Goal: Task Accomplishment & Management: Complete application form

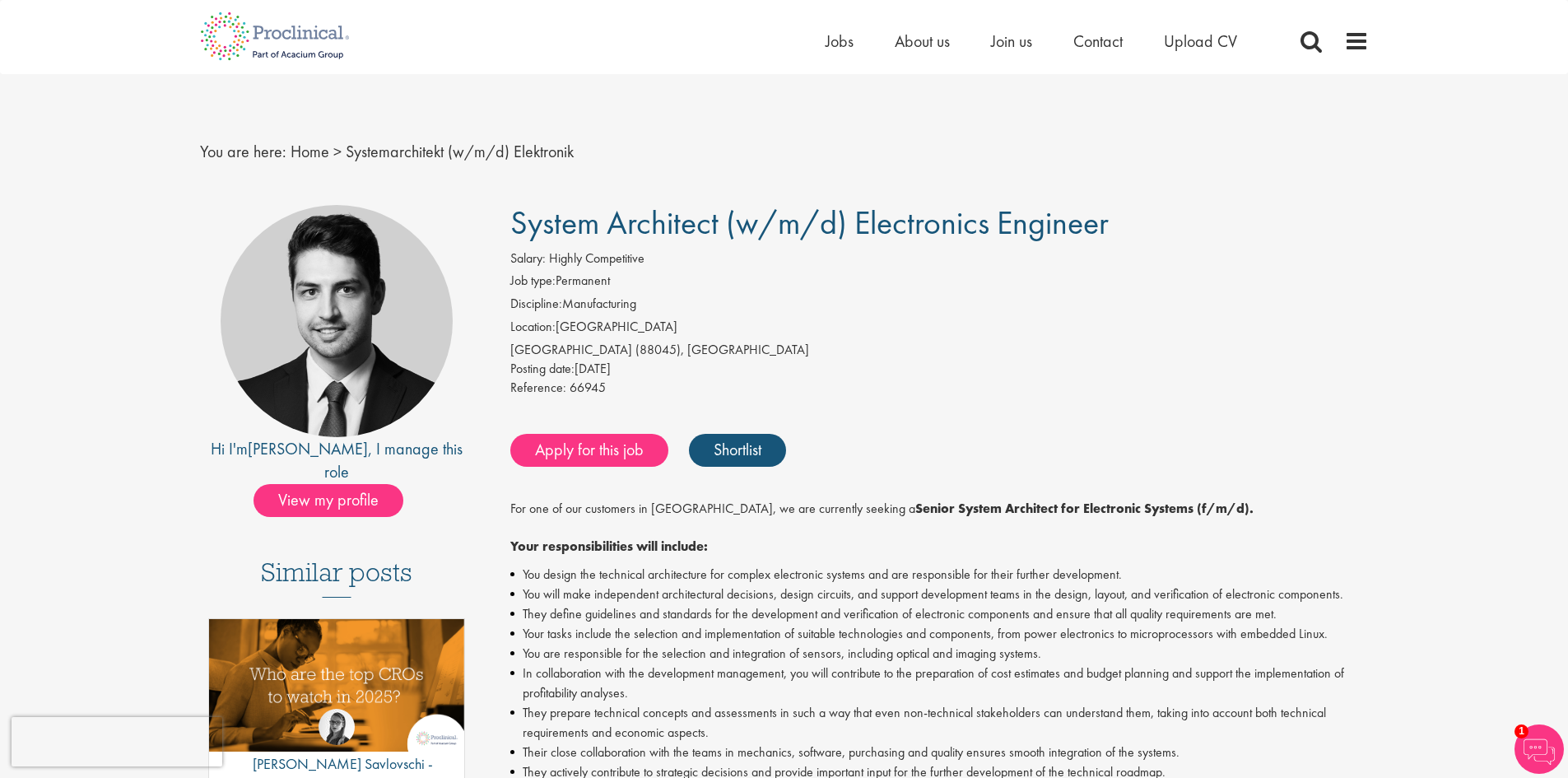
drag, startPoint x: 1103, startPoint y: 223, endPoint x: 505, endPoint y: 233, distance: 598.1
copy font "System Architect (w/m/d) Electronics Engineer"
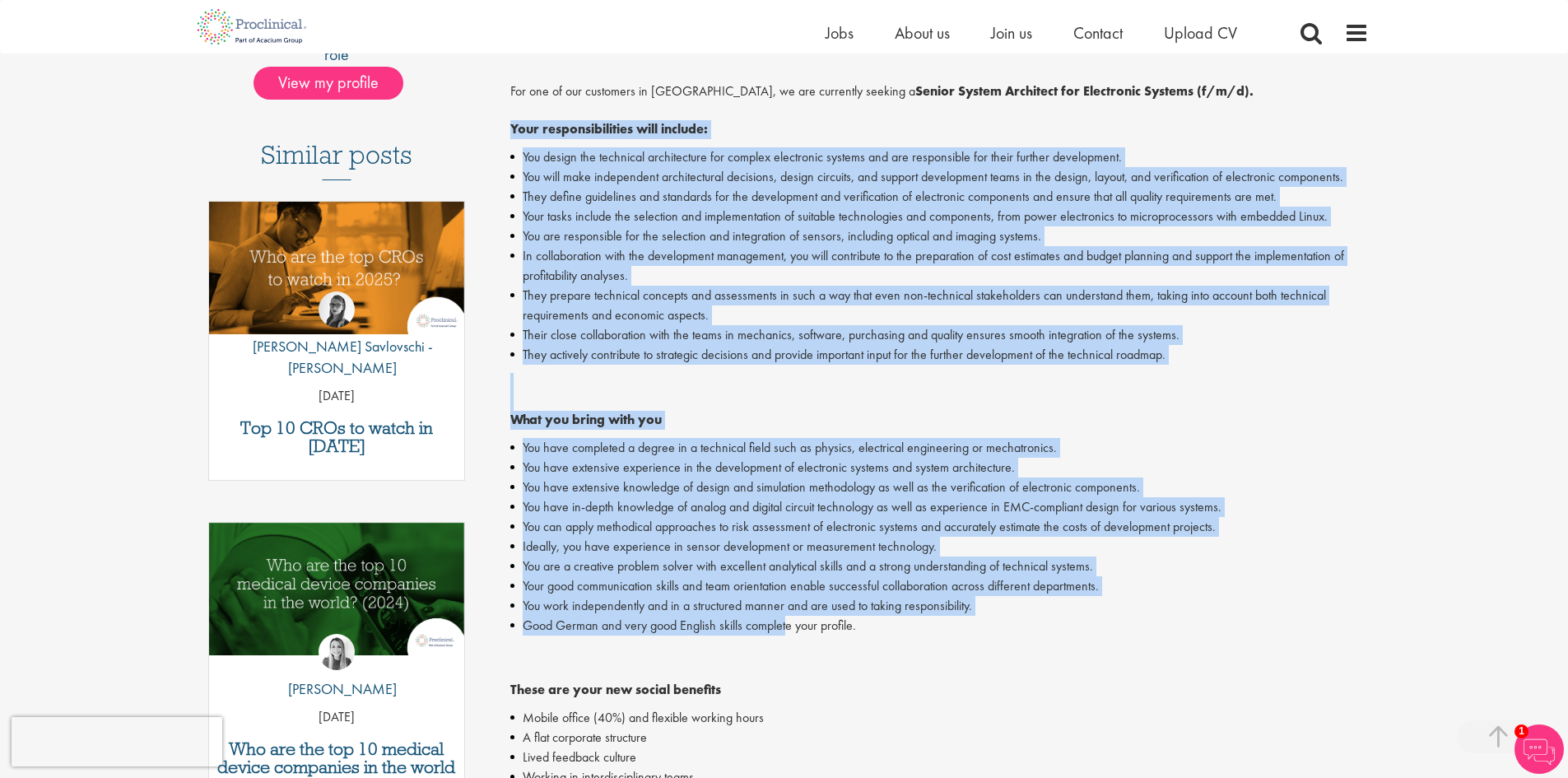
scroll to position [412, 0]
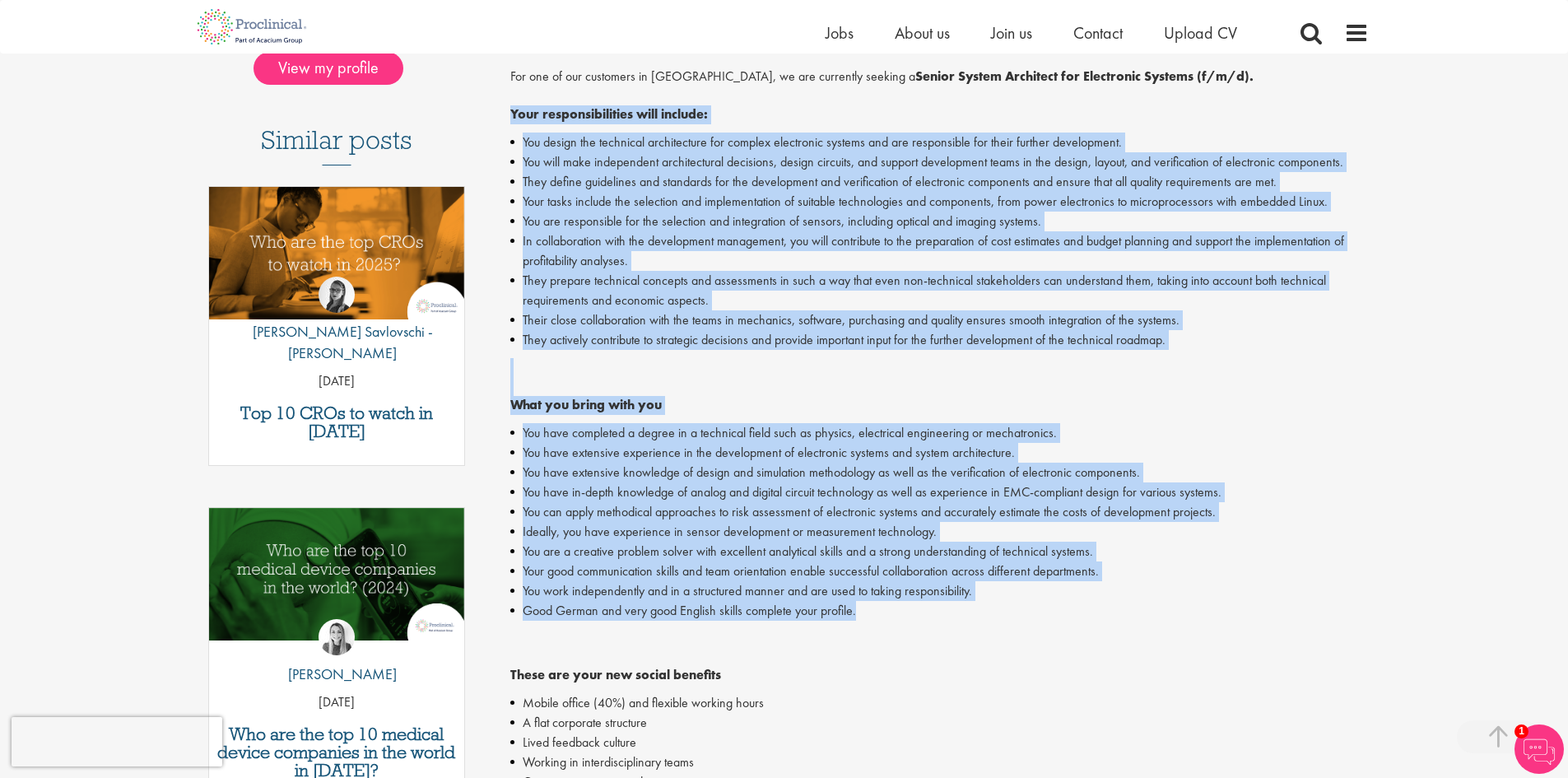
drag, startPoint x: 510, startPoint y: 276, endPoint x: 907, endPoint y: 608, distance: 517.5
click at [907, 608] on div "For one of our customers in Friedrichshafen, we are currently seeking a Senior …" at bounding box center [939, 562] width 858 height 988
copy div "Your responsibilities will include: You design the technical architecture for c…"
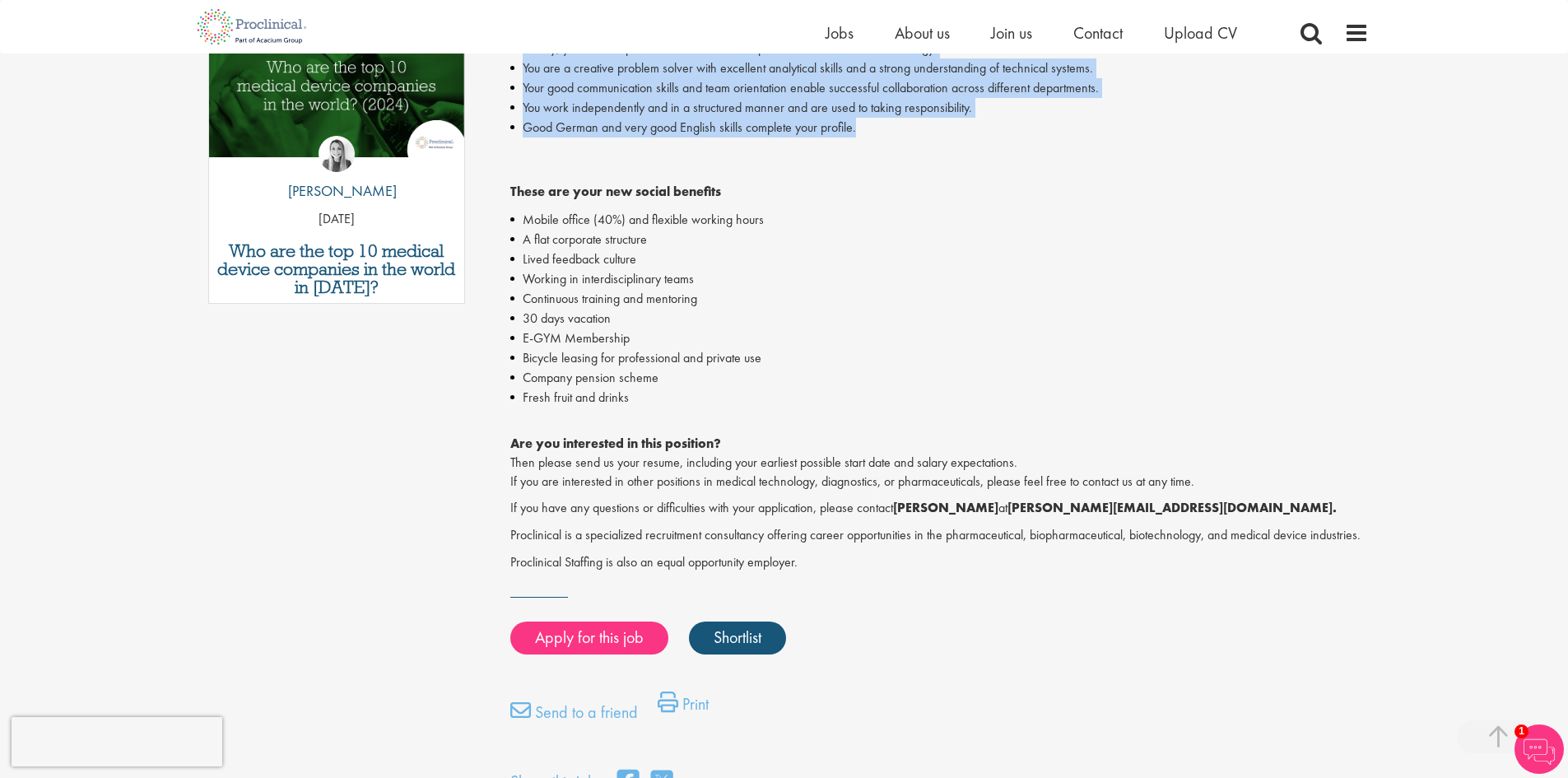
scroll to position [906, 0]
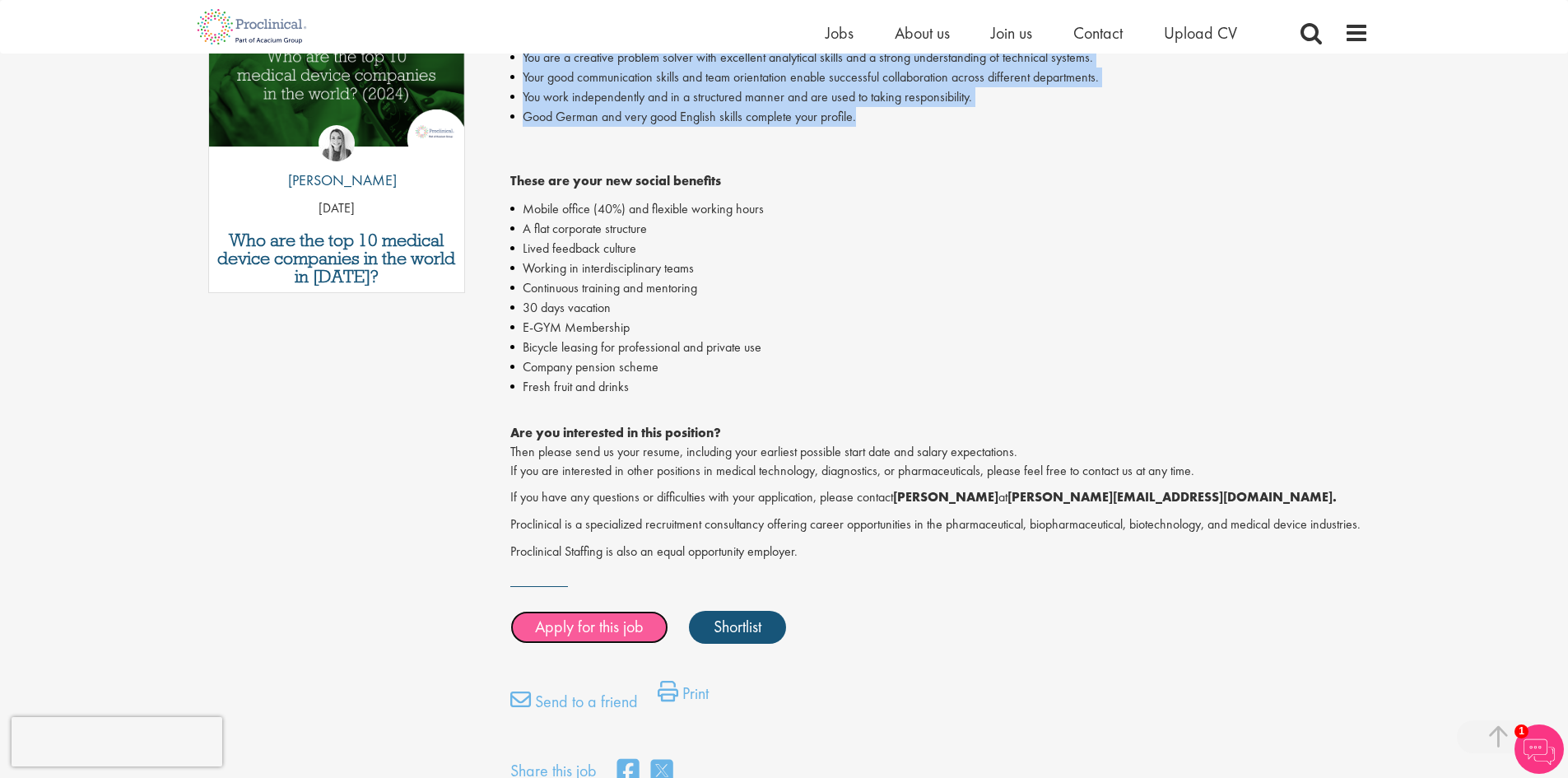
click at [596, 628] on link "Apply for this job" at bounding box center [589, 627] width 158 height 33
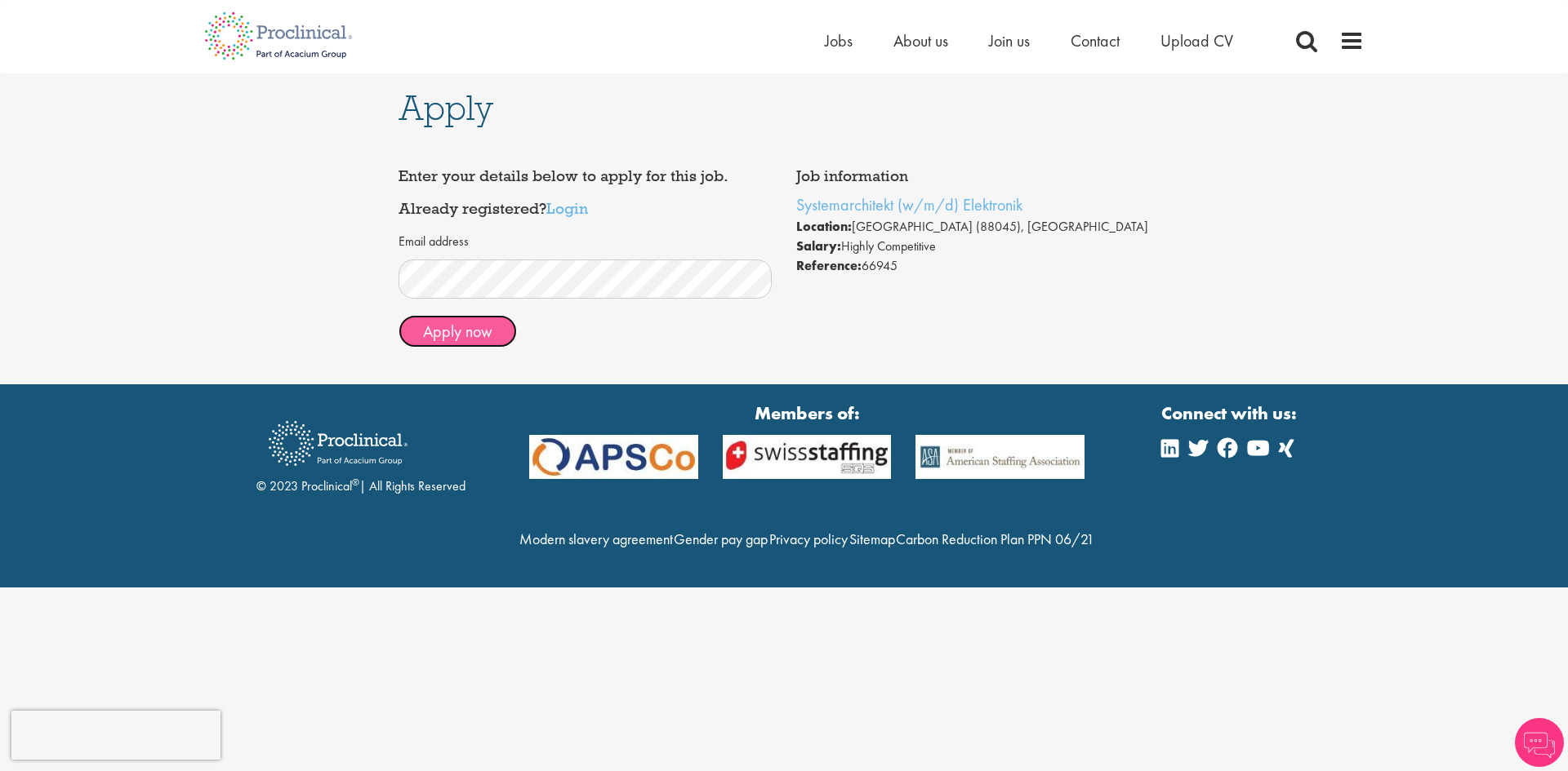
click at [476, 334] on button "Apply now" at bounding box center [458, 331] width 118 height 33
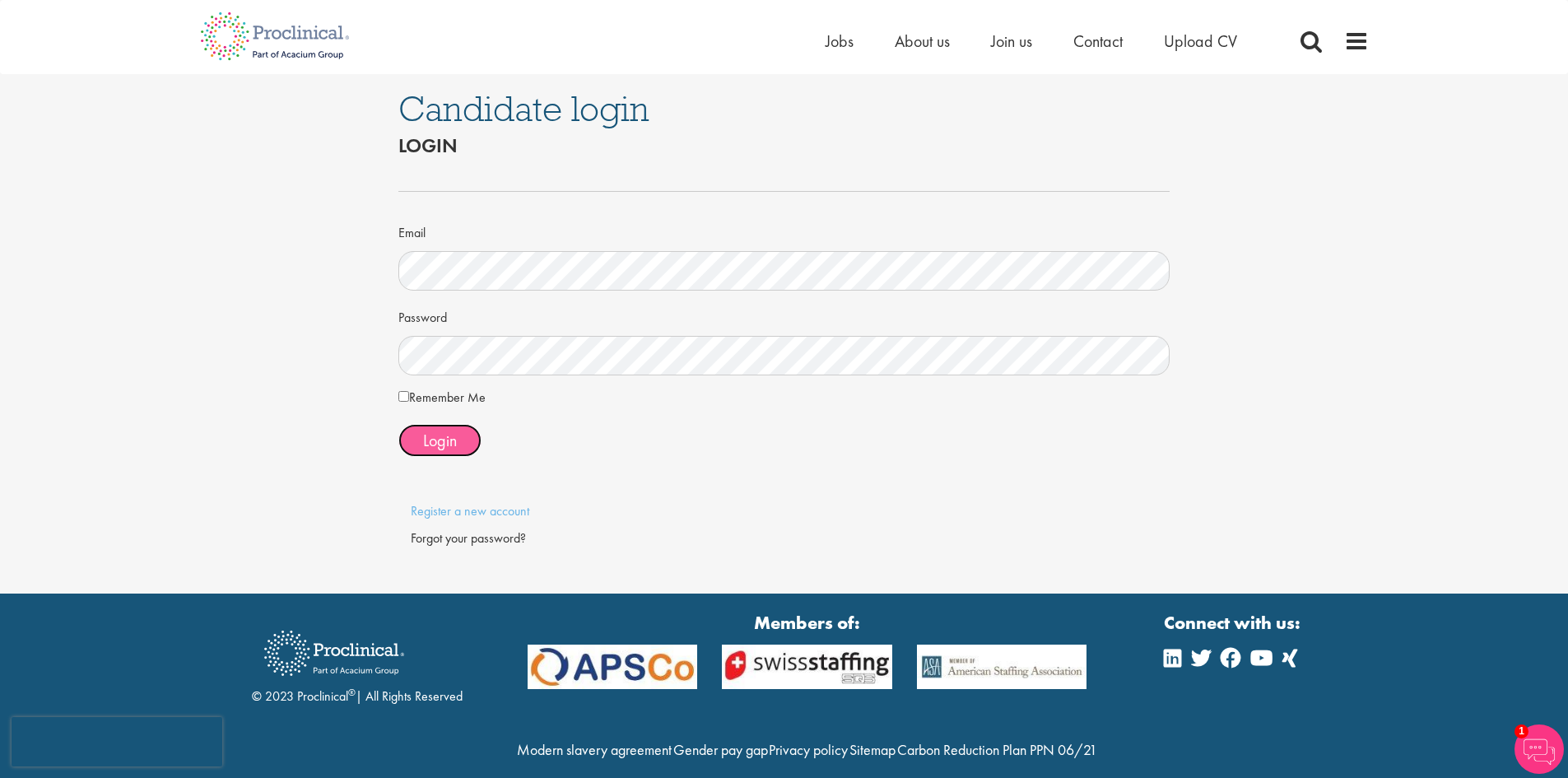
click at [442, 436] on span "Login" at bounding box center [440, 440] width 34 height 21
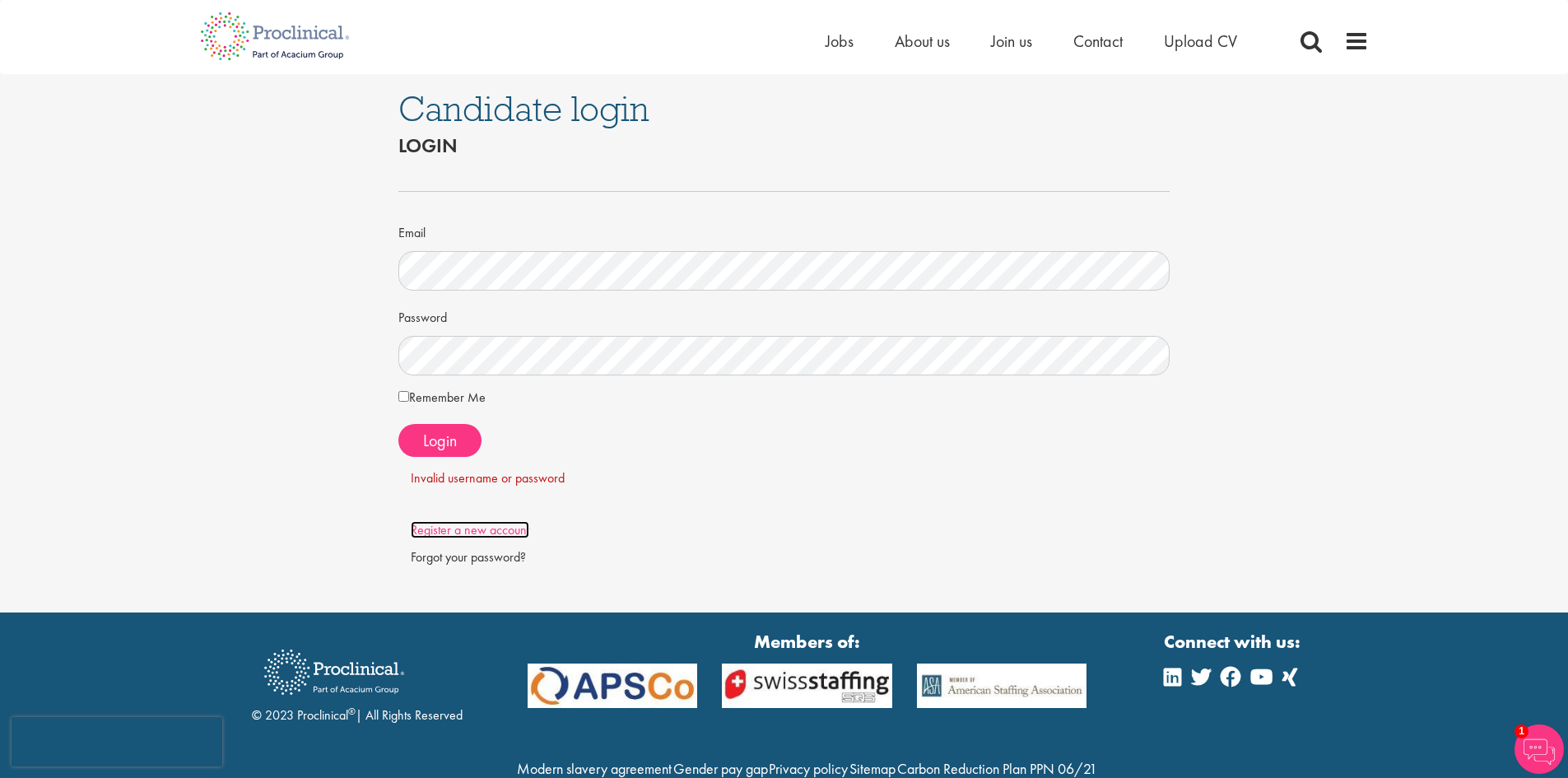
click at [481, 535] on link "Register a new account" at bounding box center [469, 530] width 118 height 17
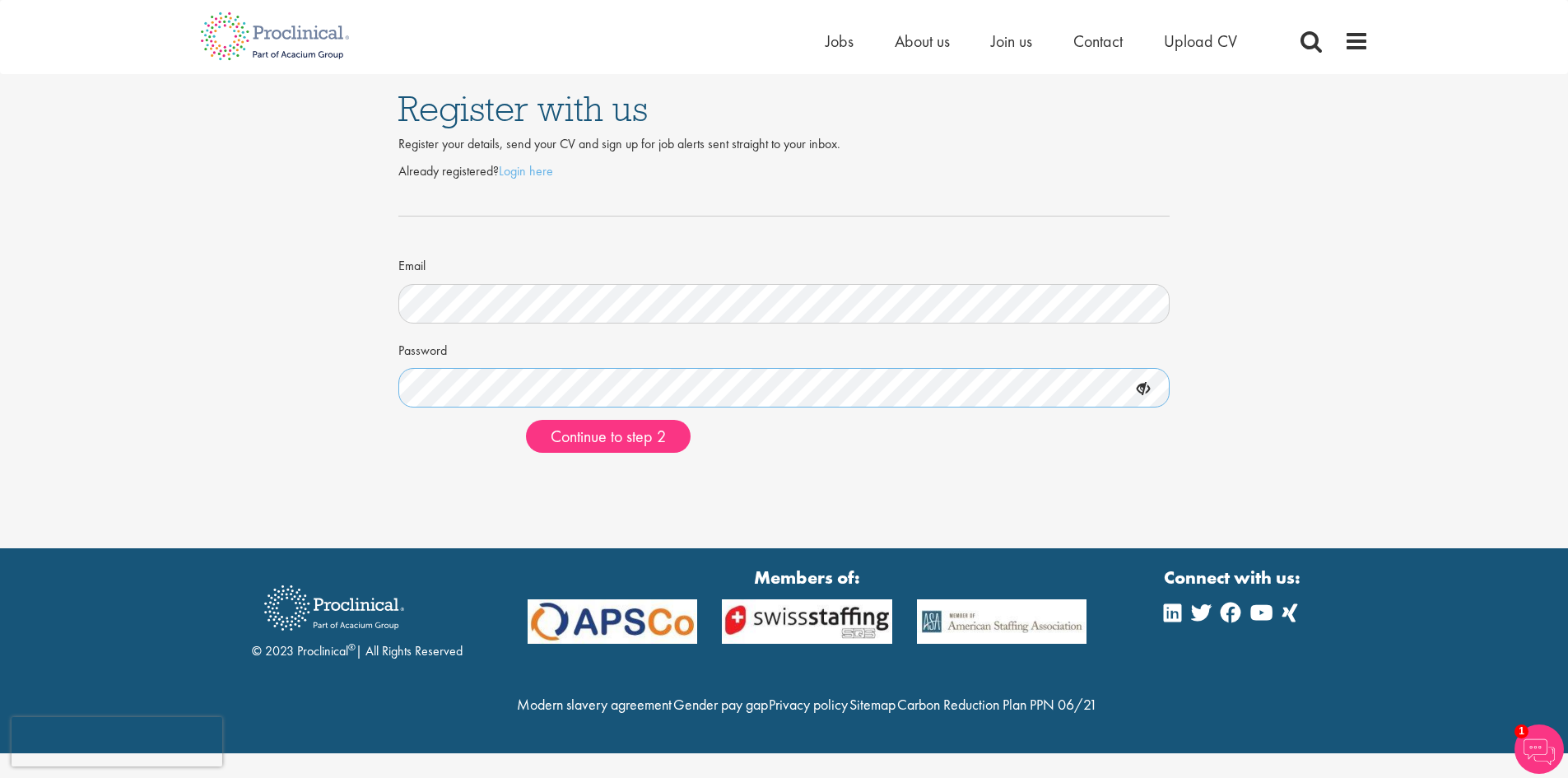
click at [526, 420] on button "Continue to step 2" at bounding box center [608, 436] width 164 height 33
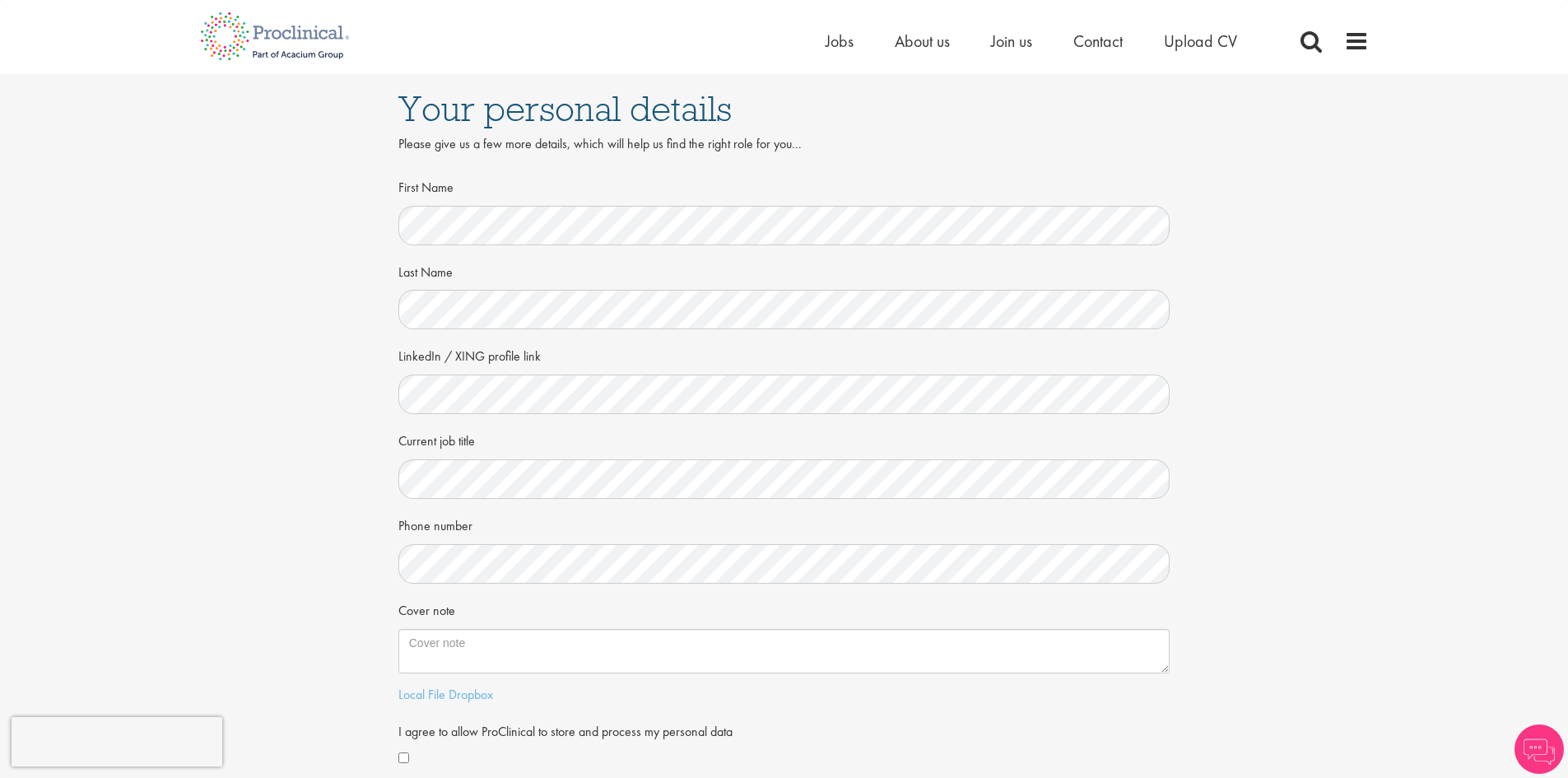
click at [1342, 461] on div "Your personal details Please give us a few more details, which will help us fin…" at bounding box center [784, 451] width 1593 height 753
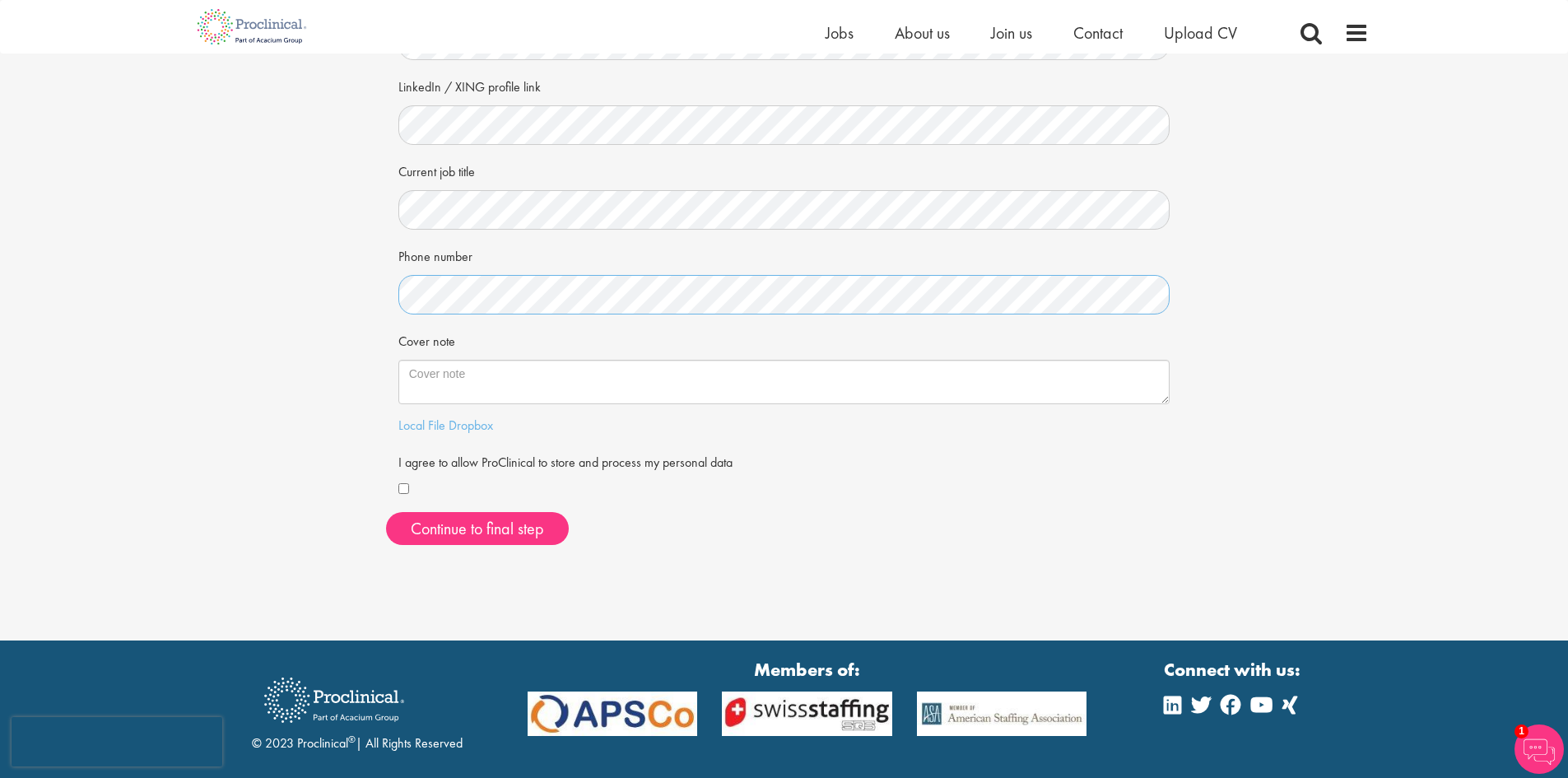
scroll to position [330, 0]
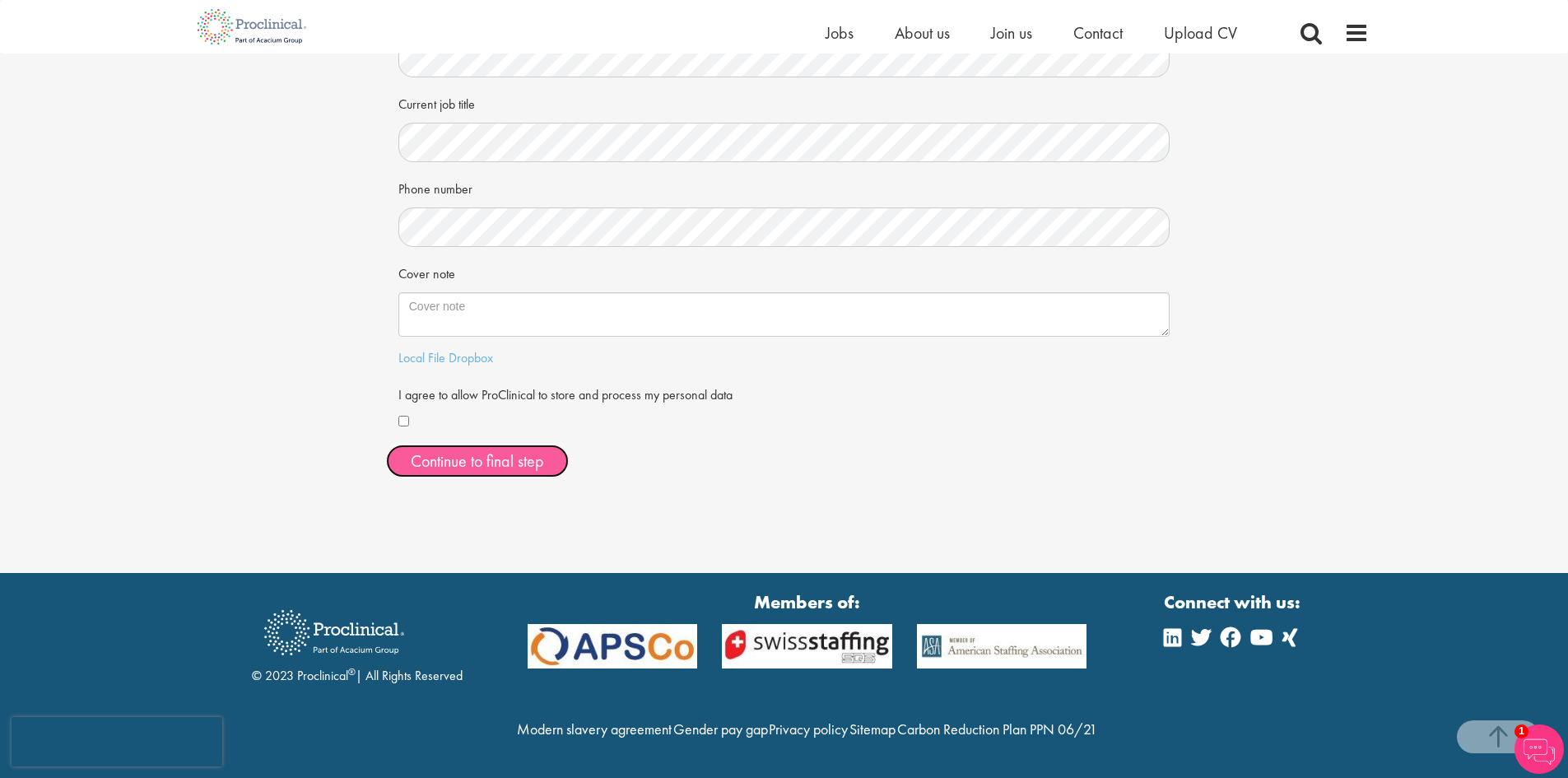
click at [468, 445] on button "Continue to final step" at bounding box center [477, 461] width 183 height 33
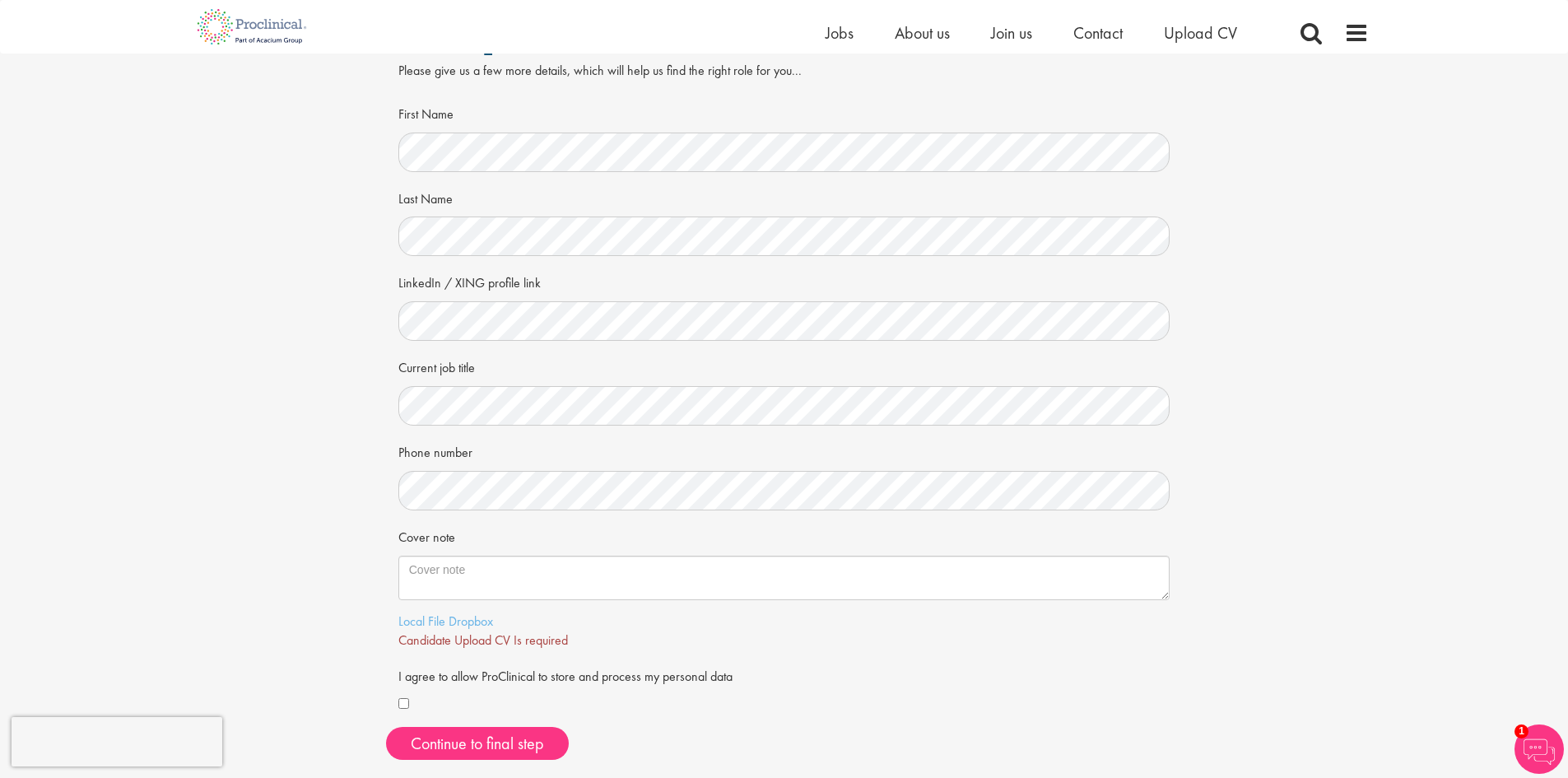
scroll to position [83, 0]
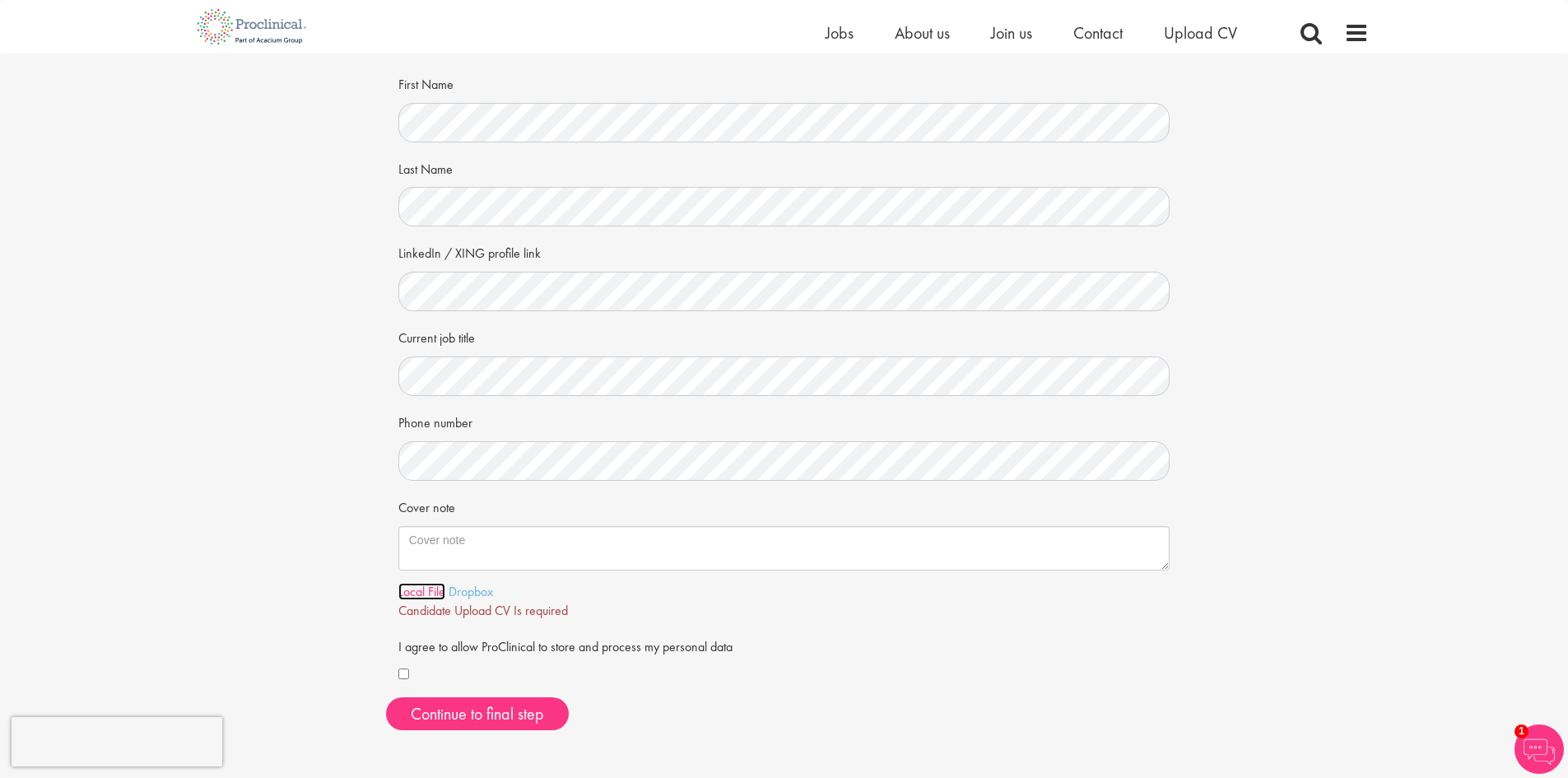
click at [434, 593] on link "Local File" at bounding box center [421, 592] width 47 height 17
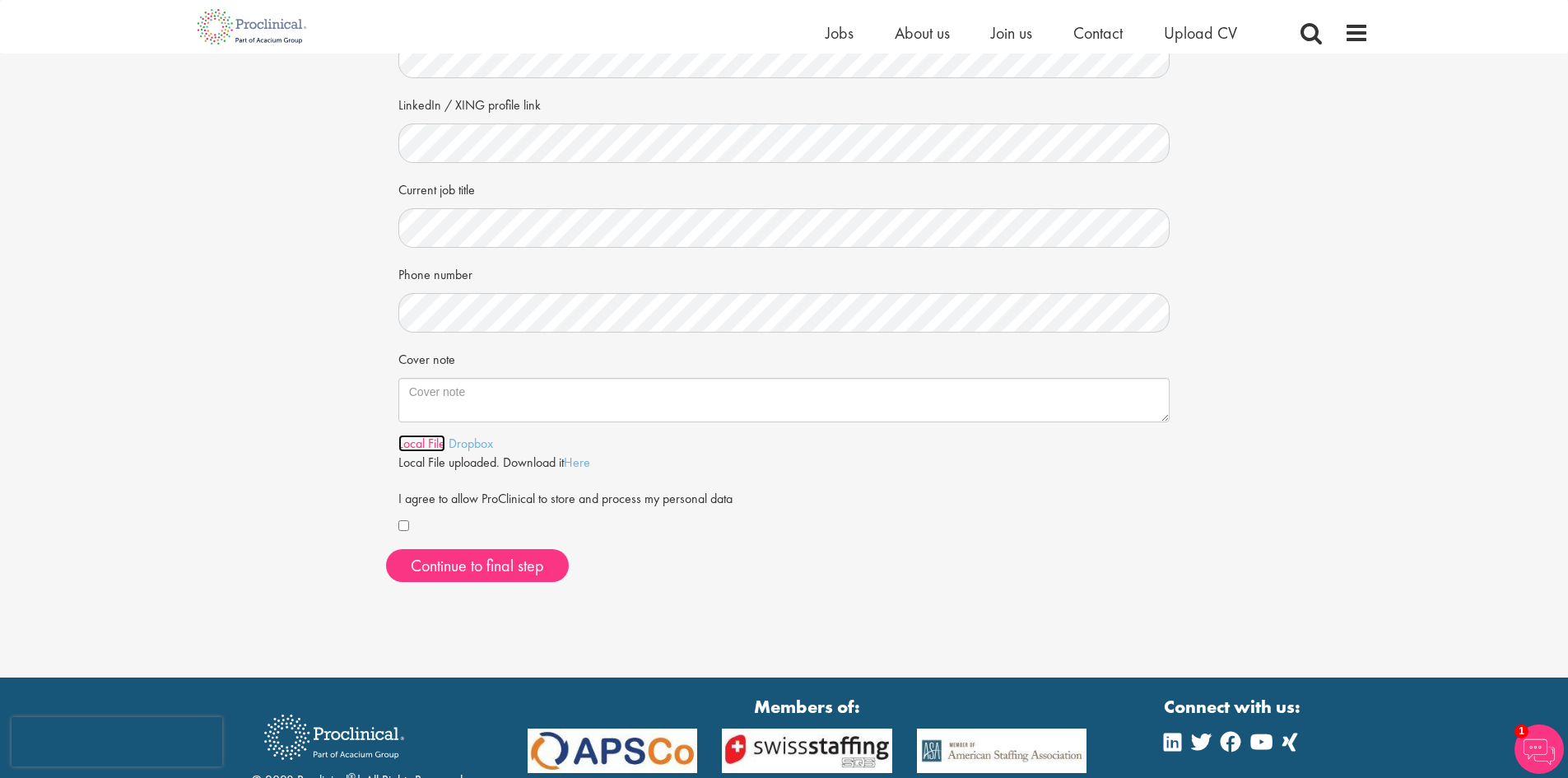
scroll to position [247, 0]
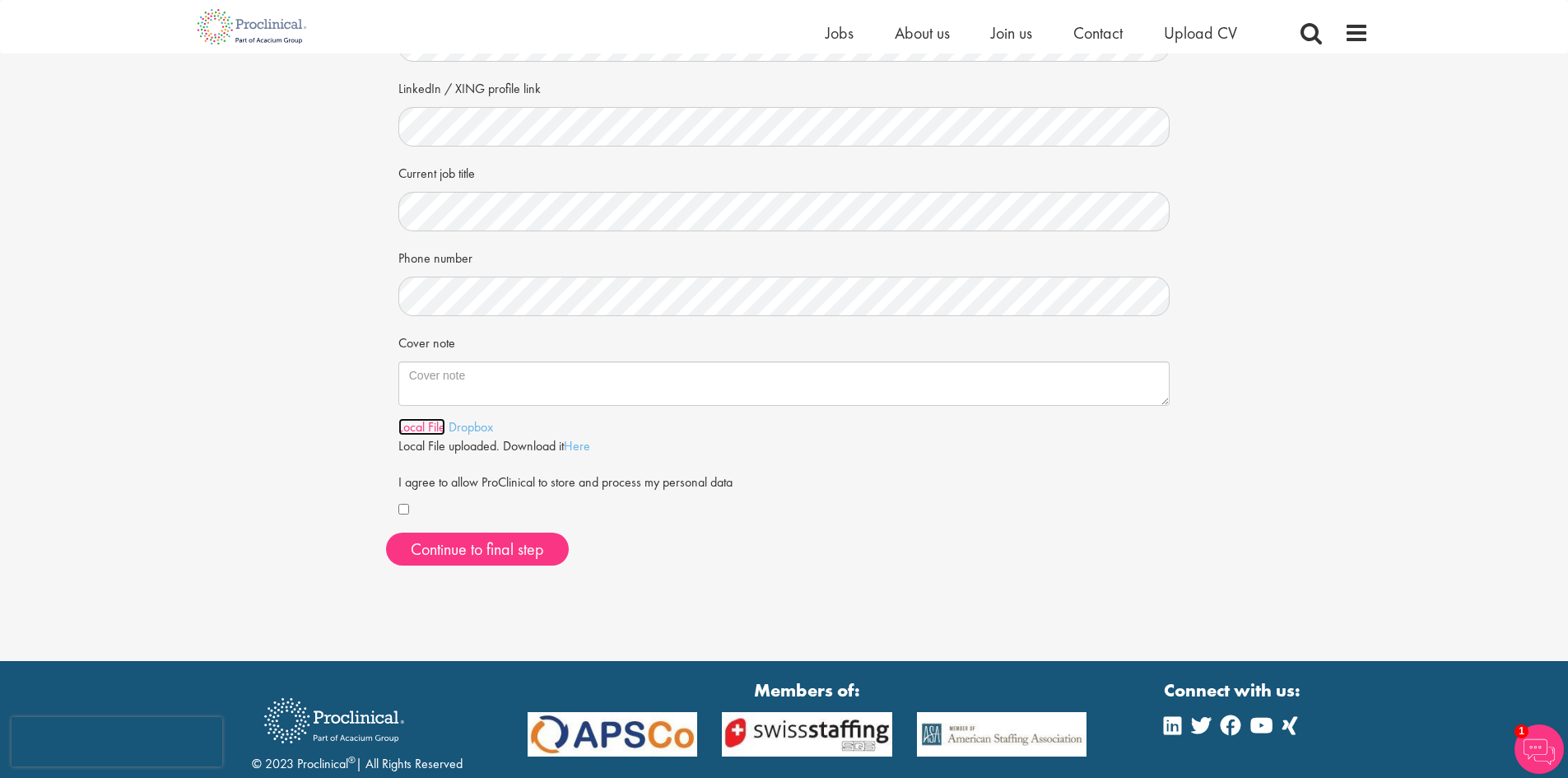
click at [432, 425] on link "Local File" at bounding box center [421, 427] width 47 height 17
click at [411, 426] on link "Local File" at bounding box center [421, 427] width 47 height 17
click at [475, 547] on span "Continue to final step" at bounding box center [476, 548] width 133 height 21
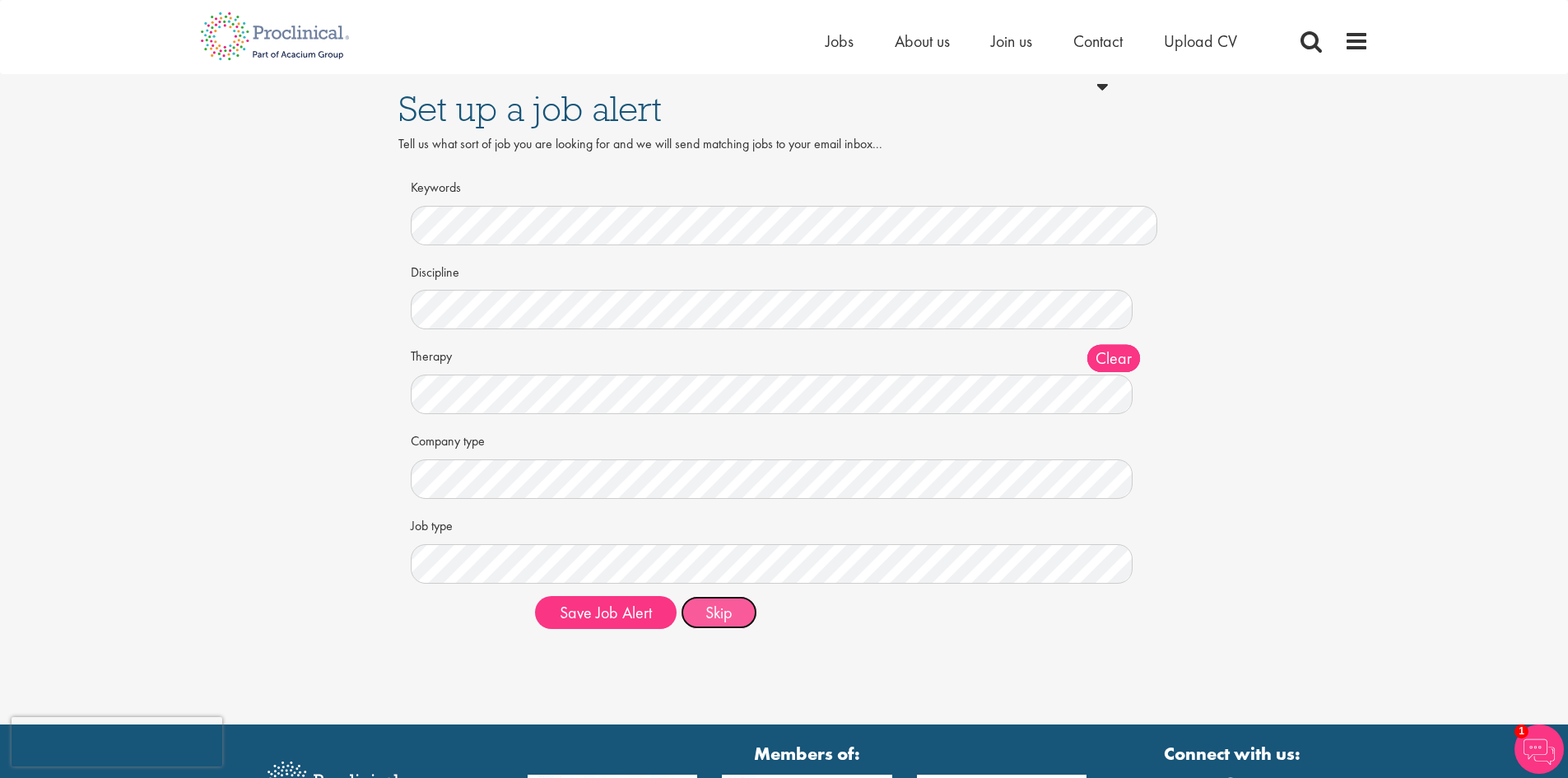
click at [734, 623] on button "Skip" at bounding box center [719, 613] width 76 height 33
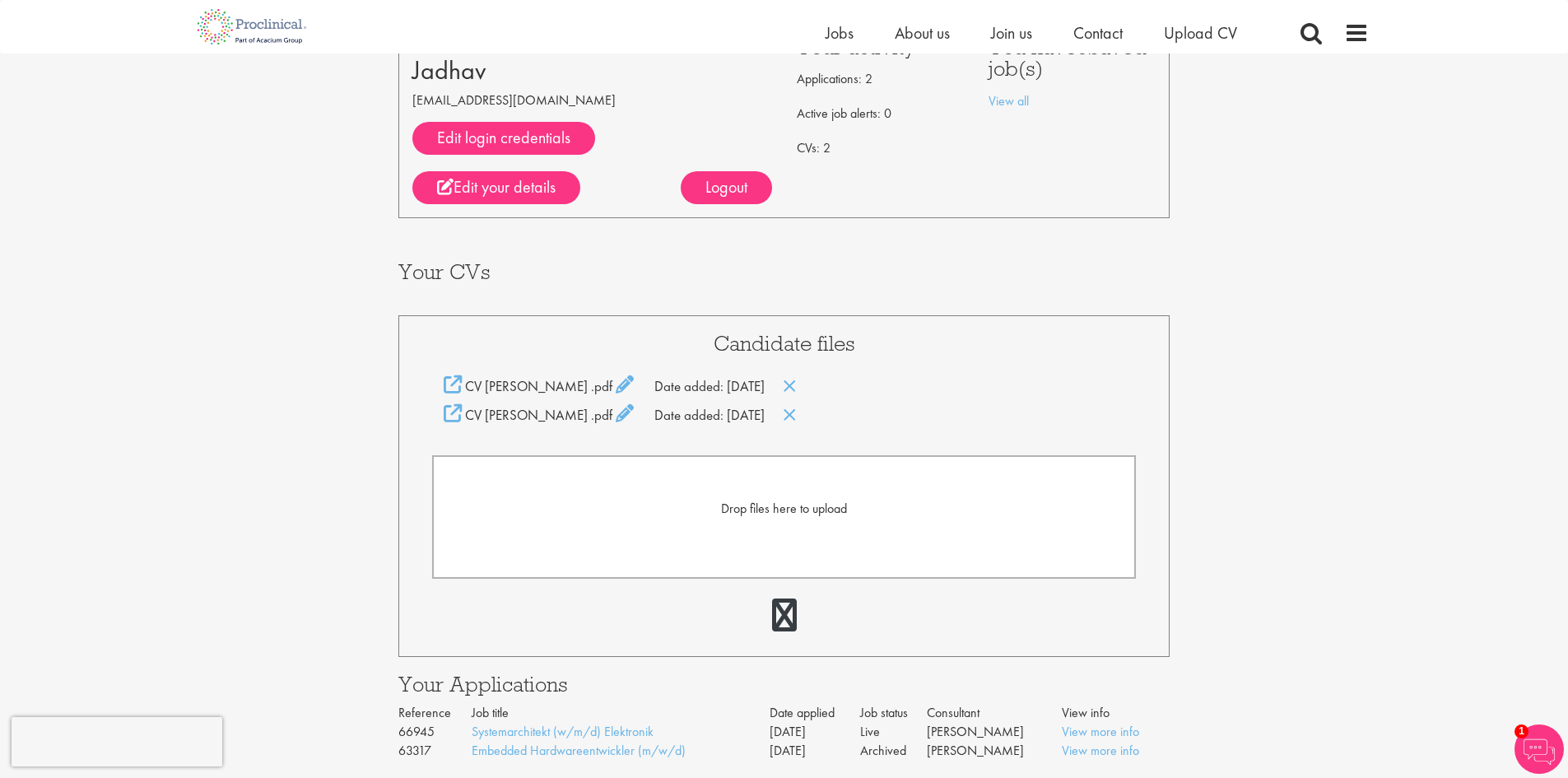
scroll to position [164, 0]
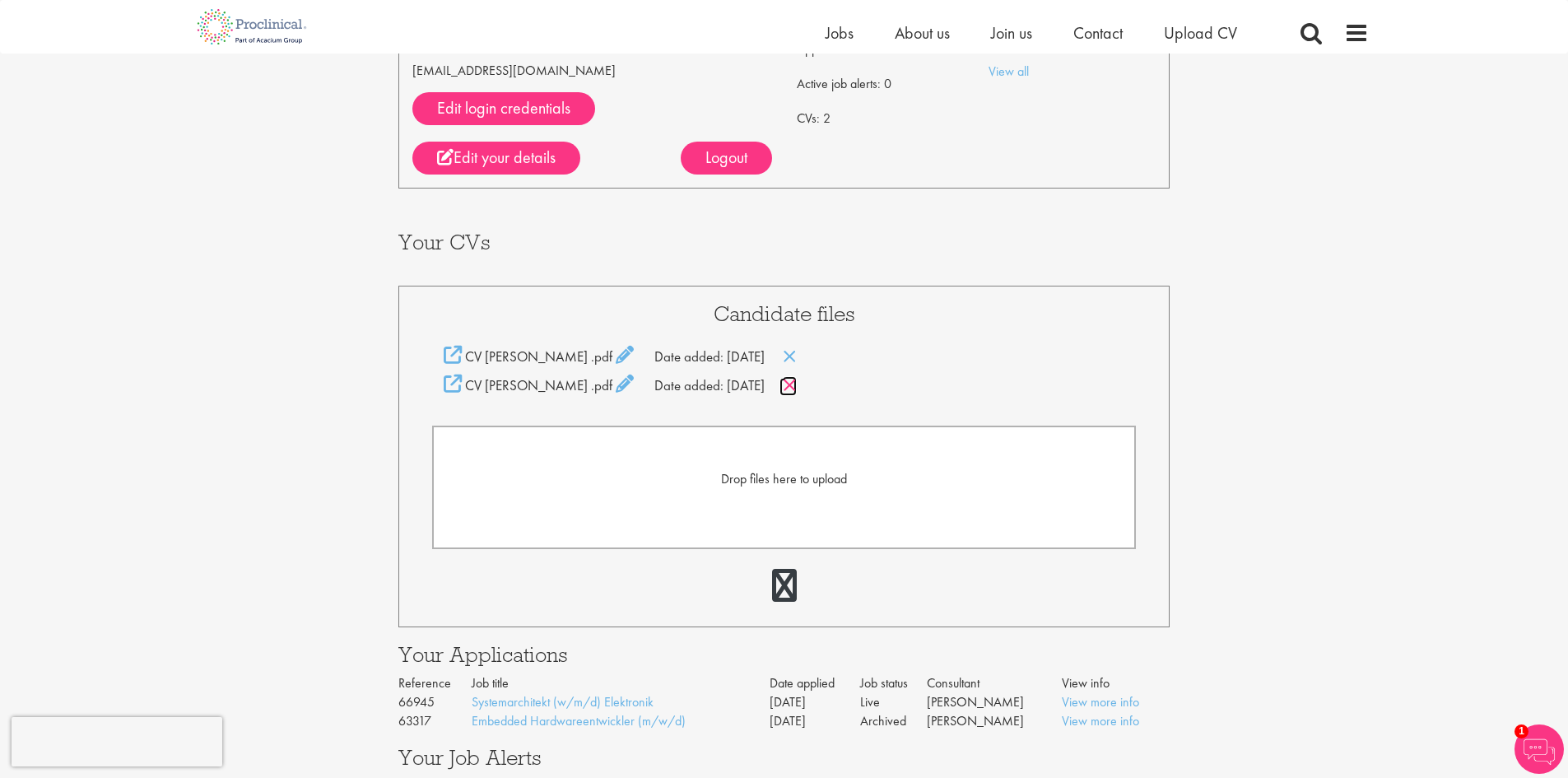
click at [797, 383] on icon at bounding box center [790, 386] width 14 height 18
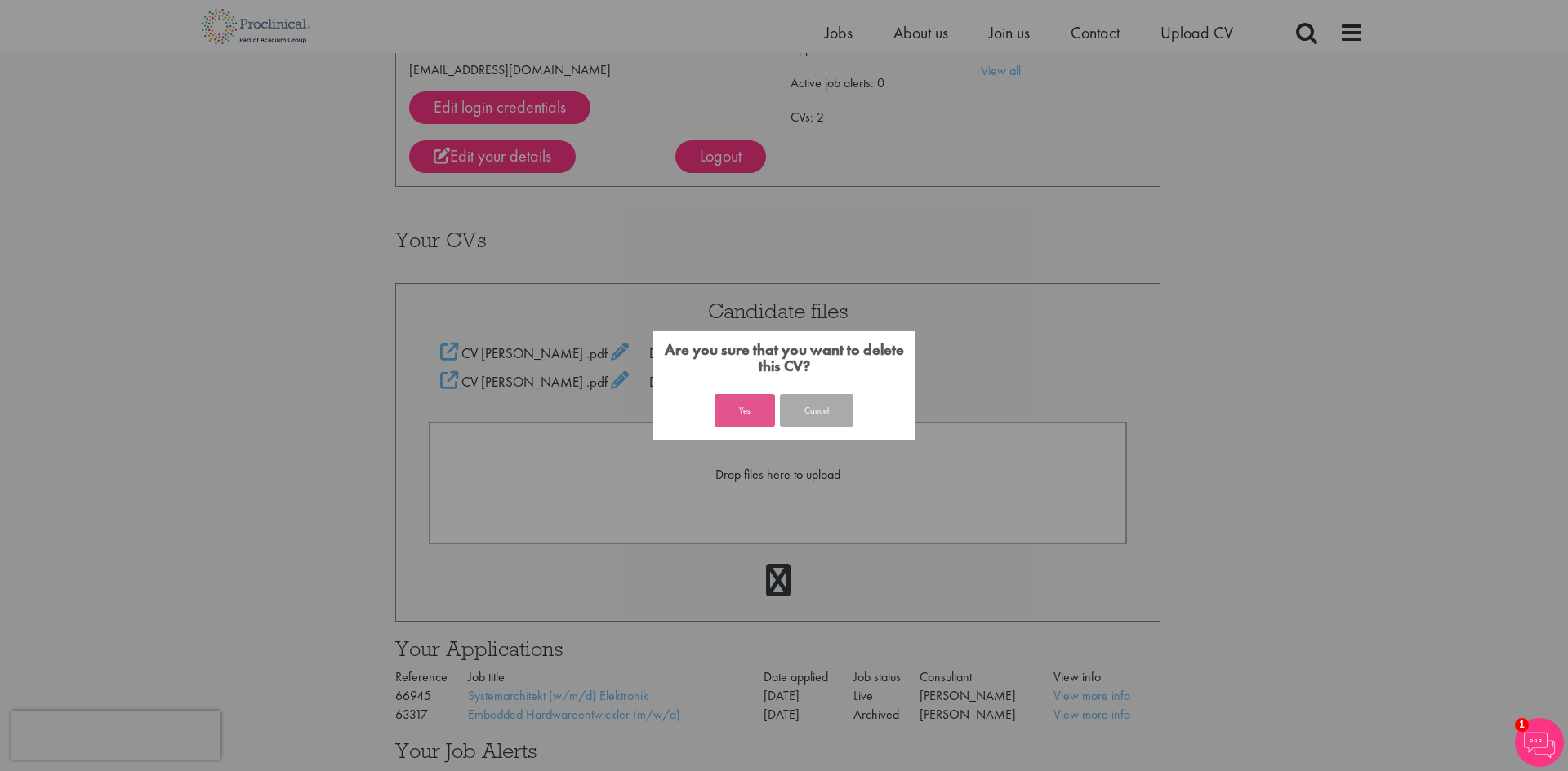
click at [726, 412] on button "Yes" at bounding box center [745, 411] width 60 height 33
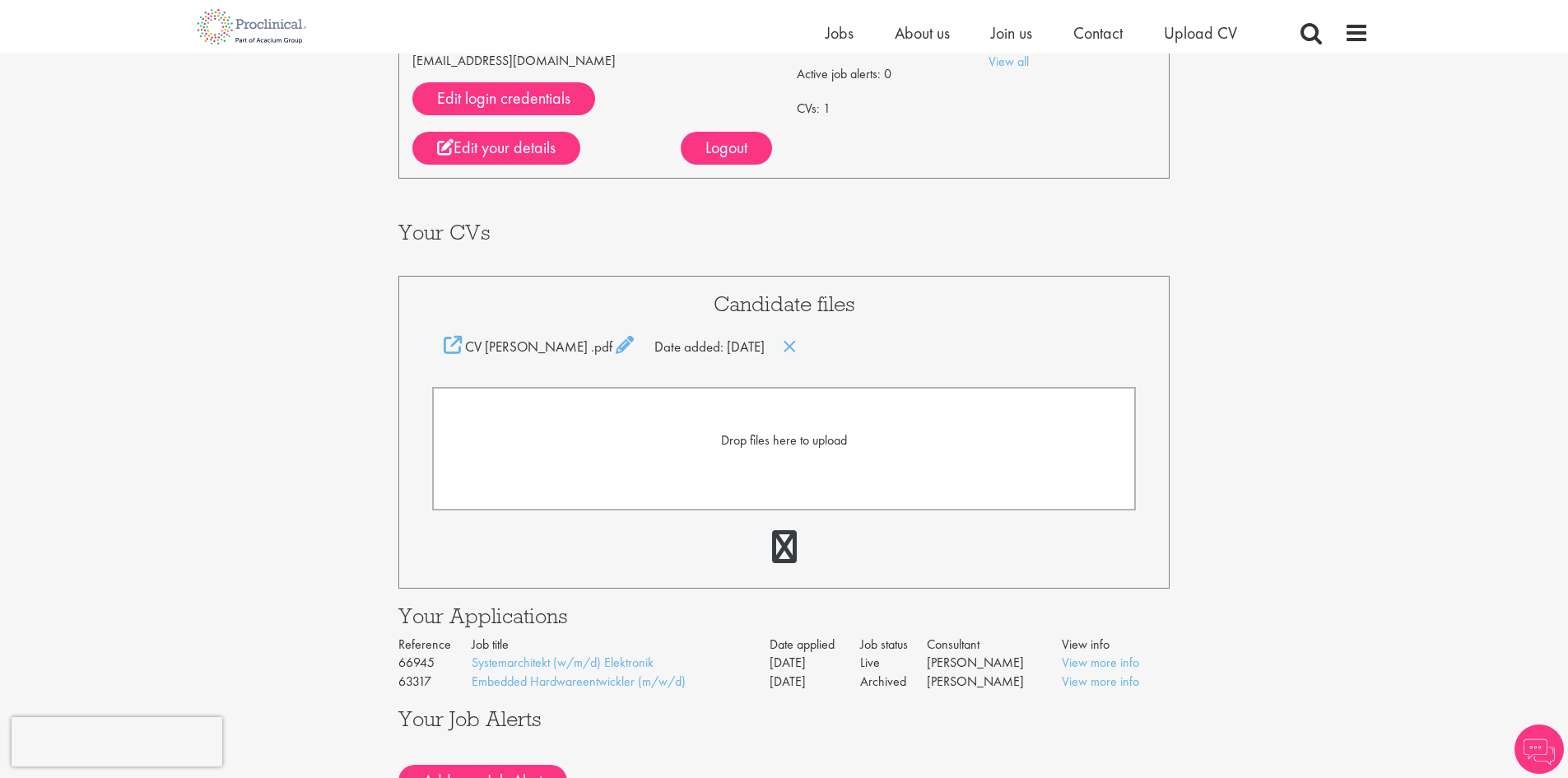
click at [796, 445] on span "Drop files here to upload" at bounding box center [783, 440] width 126 height 17
click at [795, 469] on form "Drop files here to upload" at bounding box center [785, 448] width 705 height 123
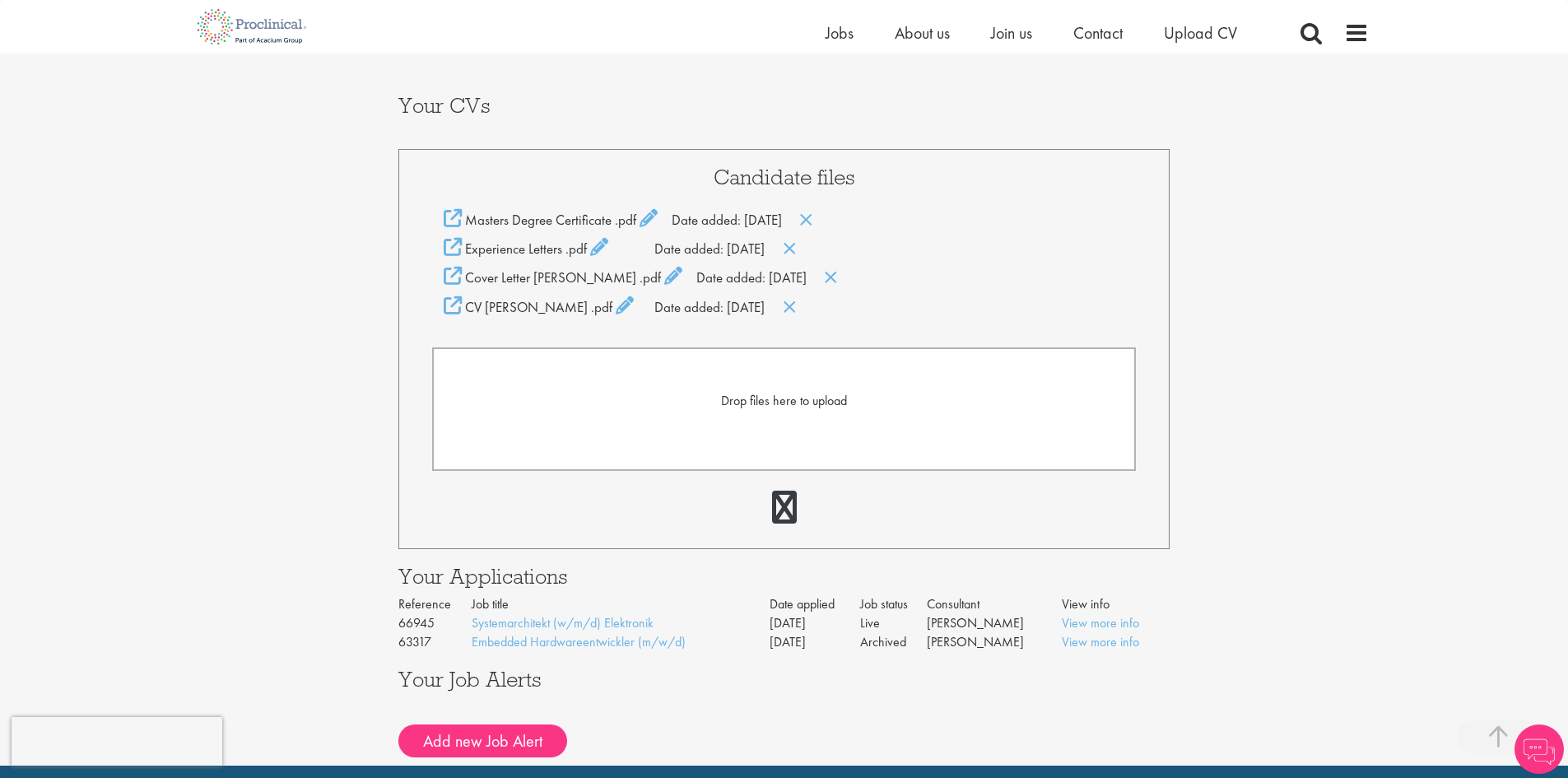
scroll to position [330, 0]
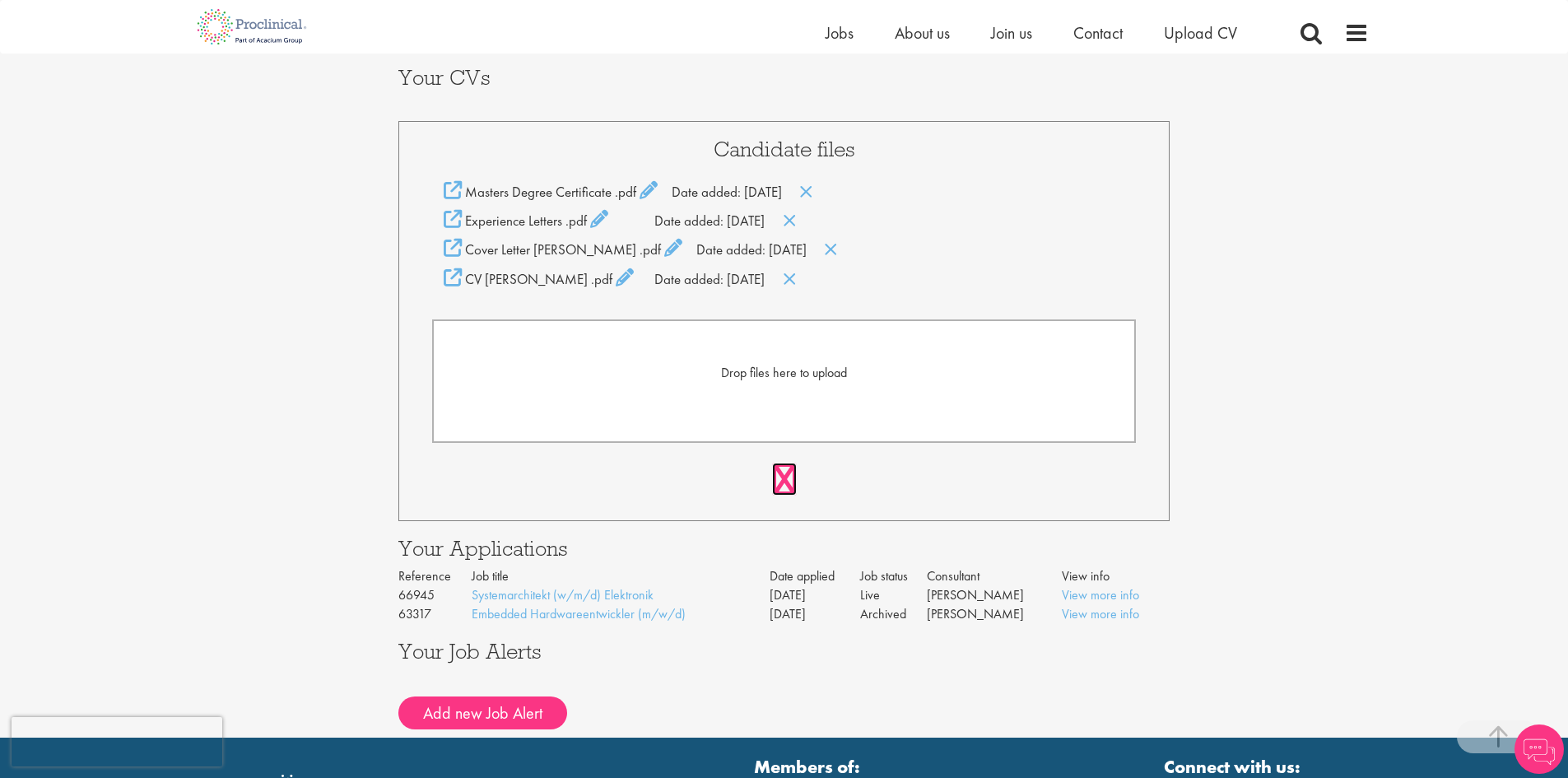
click at [785, 477] on link at bounding box center [784, 479] width 25 height 33
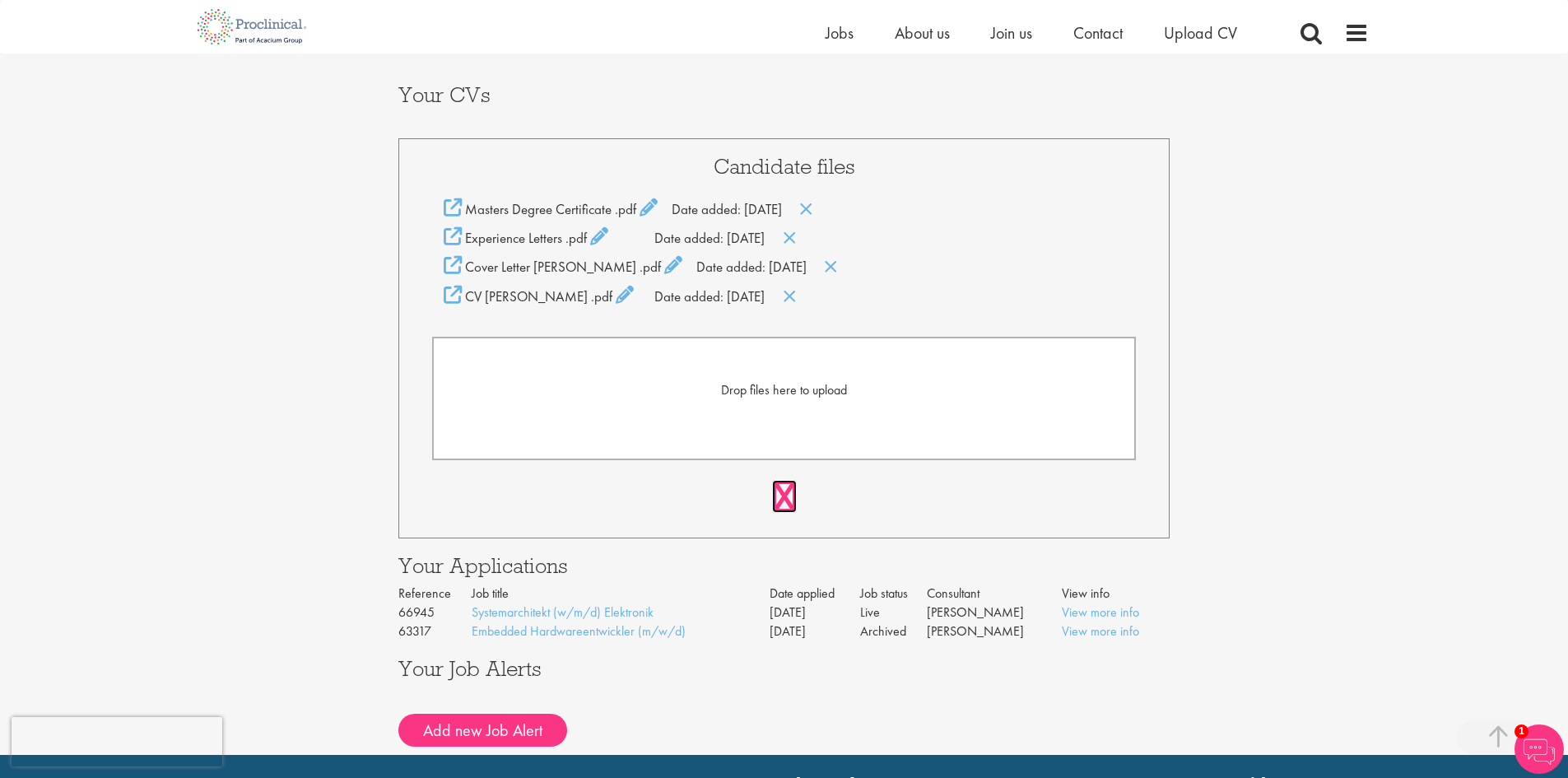
scroll to position [412, 0]
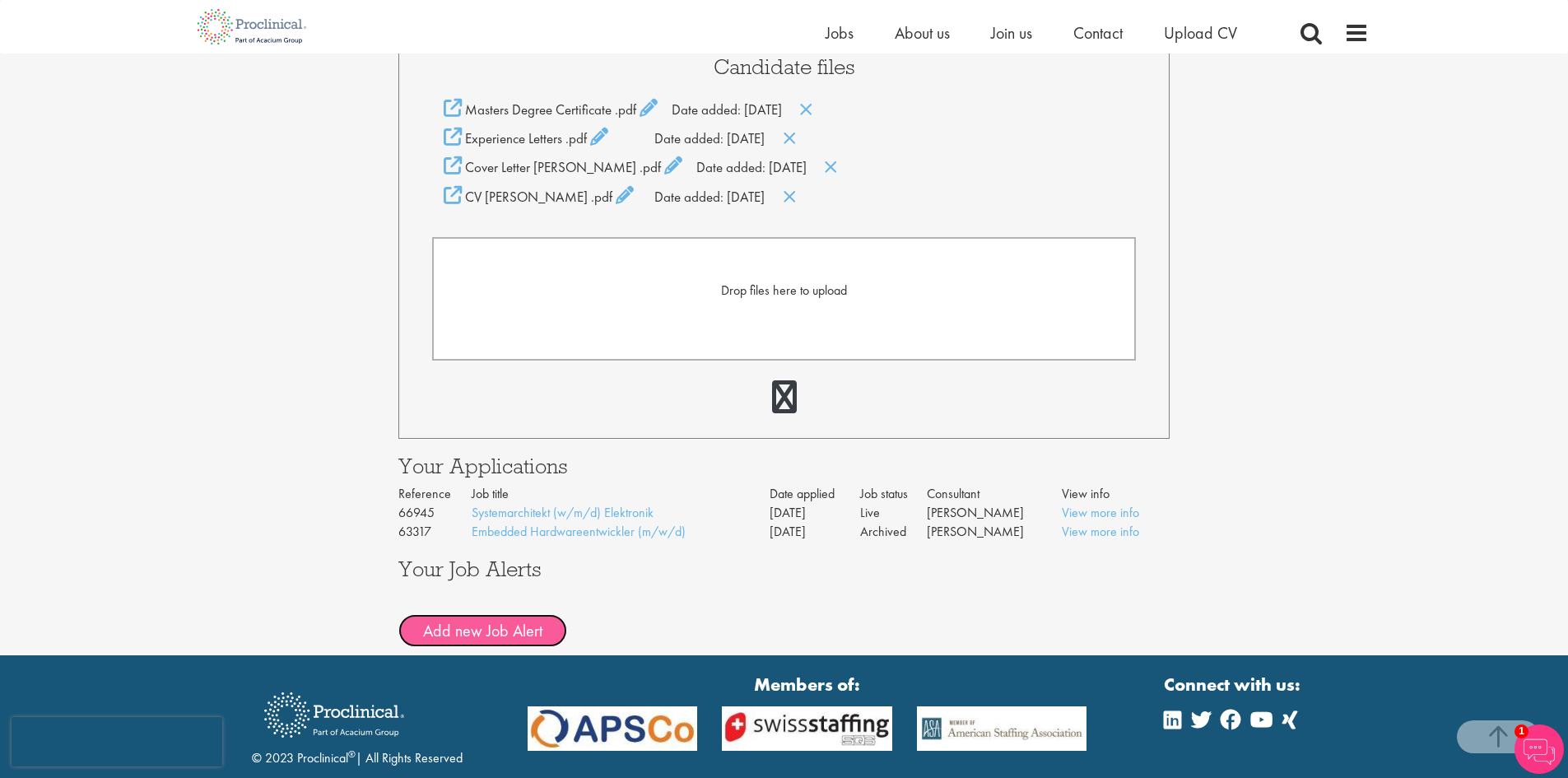
click at [500, 618] on button "Add new Job Alert" at bounding box center [483, 631] width 169 height 33
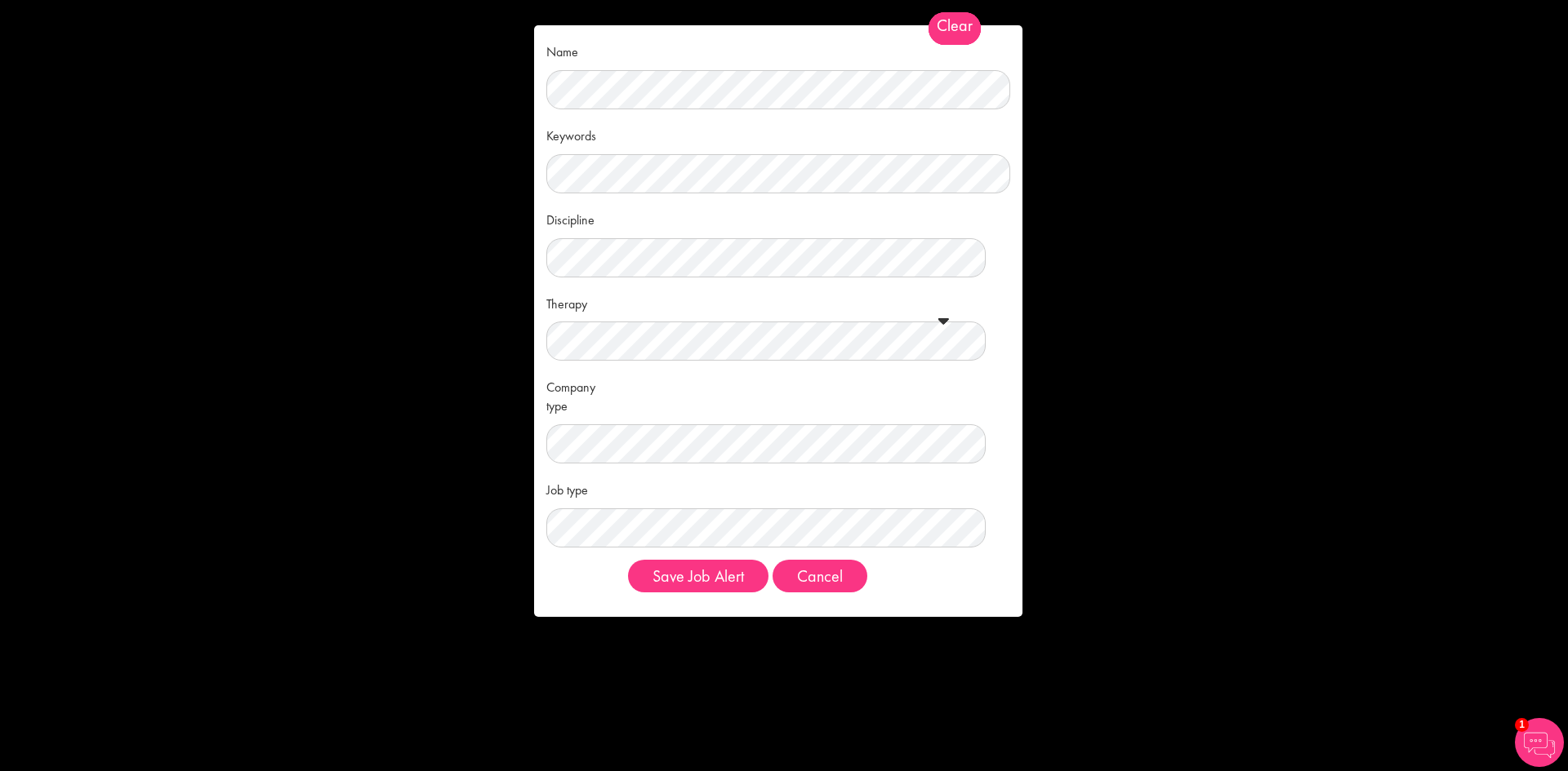
click at [959, 24] on span "Clear" at bounding box center [954, 28] width 52 height 33
click at [838, 581] on button "Cancel" at bounding box center [820, 576] width 95 height 33
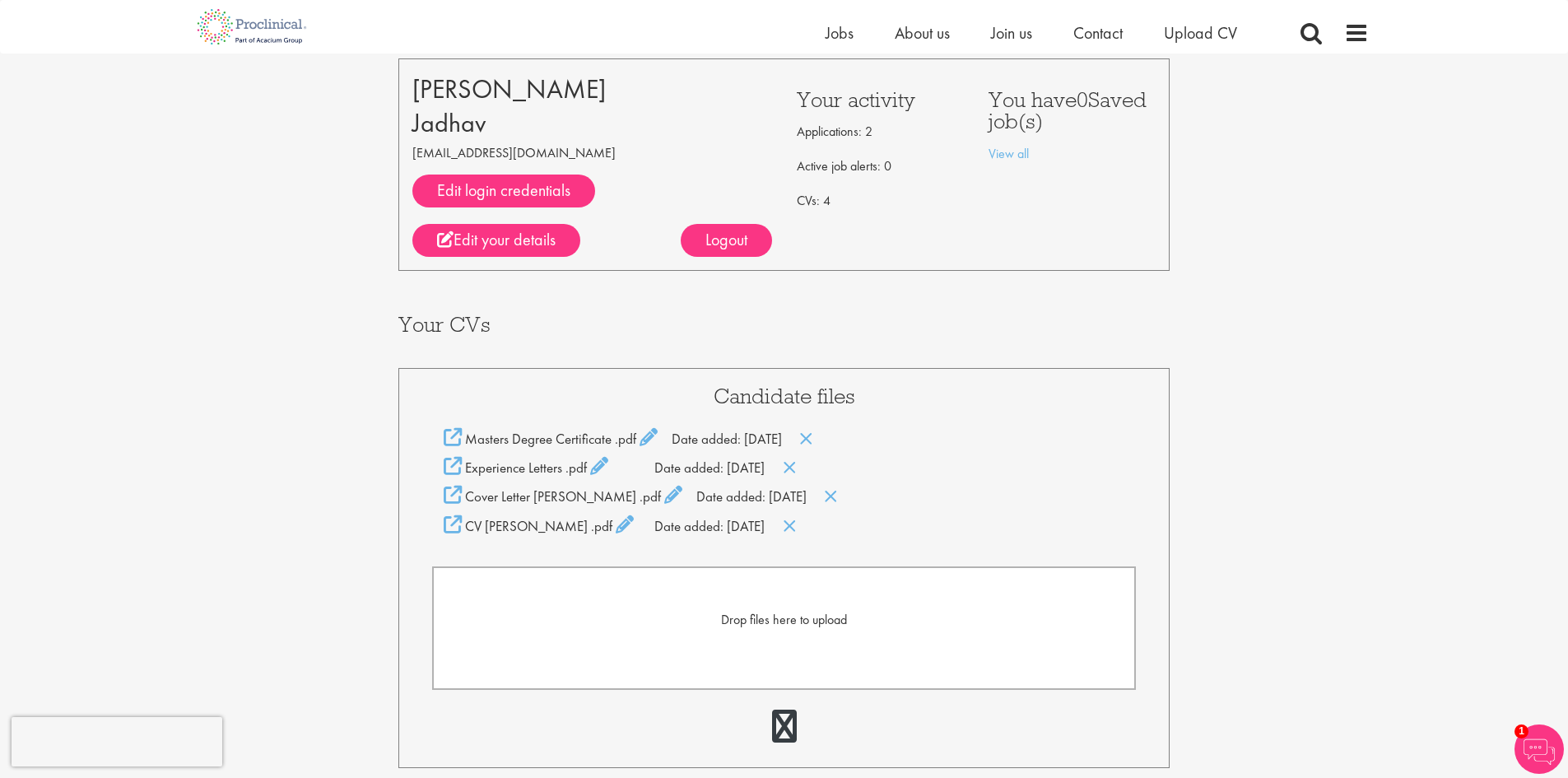
scroll to position [0, 0]
